Goal: Transaction & Acquisition: Download file/media

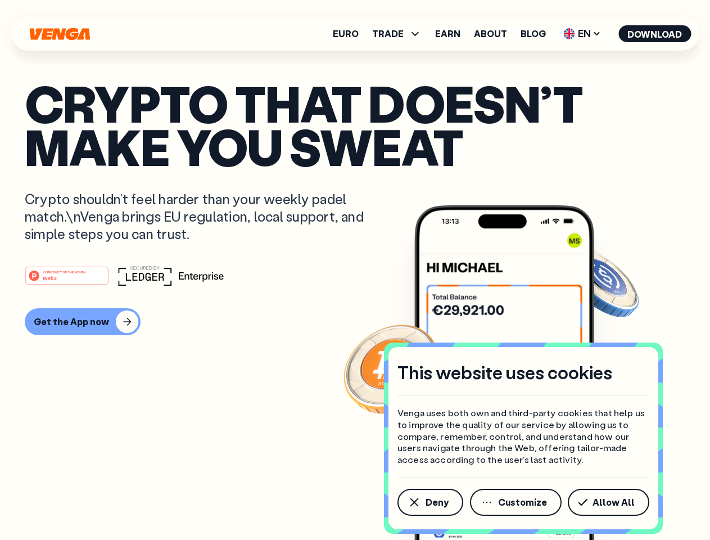
click at [355, 270] on div "#1 PRODUCT OF THE MONTH Web3" at bounding box center [355, 275] width 660 height 20
click at [429, 502] on span "Deny" at bounding box center [436, 501] width 23 height 9
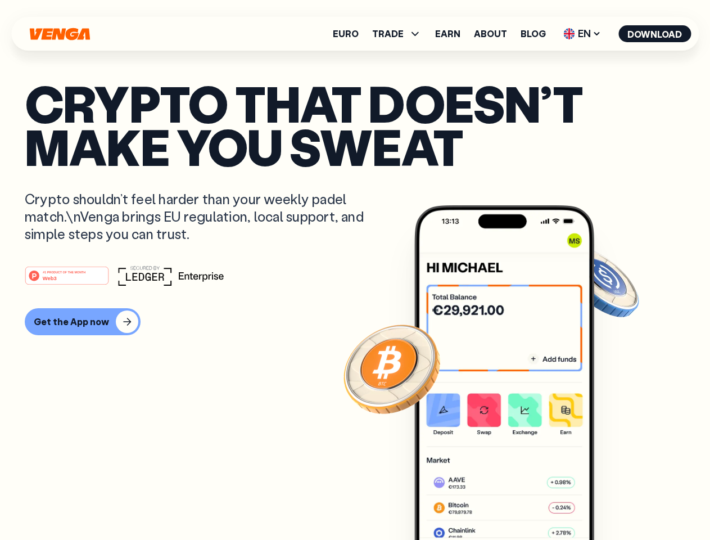
click at [516, 502] on img at bounding box center [504, 393] width 180 height 377
click at [610, 502] on article "Crypto that doesn’t make you sweat Crypto shouldn’t feel harder than your weekl…" at bounding box center [355, 291] width 660 height 421
click at [400, 34] on span "TRADE" at bounding box center [387, 33] width 31 height 9
click at [582, 34] on span "EN" at bounding box center [582, 34] width 46 height 18
click at [655, 34] on button "Download" at bounding box center [654, 33] width 72 height 17
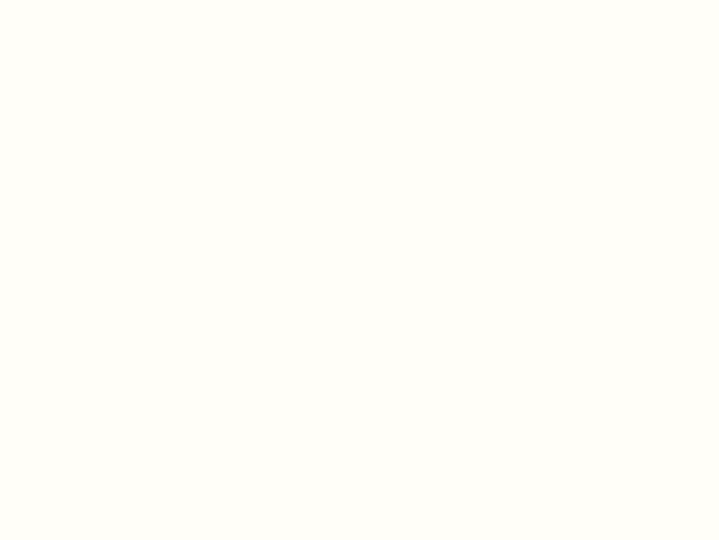
click at [81, 0] on html "This website uses cookies Venga uses both own and third-party cookies that help…" at bounding box center [359, 0] width 719 height 0
click at [69, 0] on html "This website uses cookies Venga uses both own and third-party cookies that help…" at bounding box center [359, 0] width 719 height 0
